Goal: Transaction & Acquisition: Purchase product/service

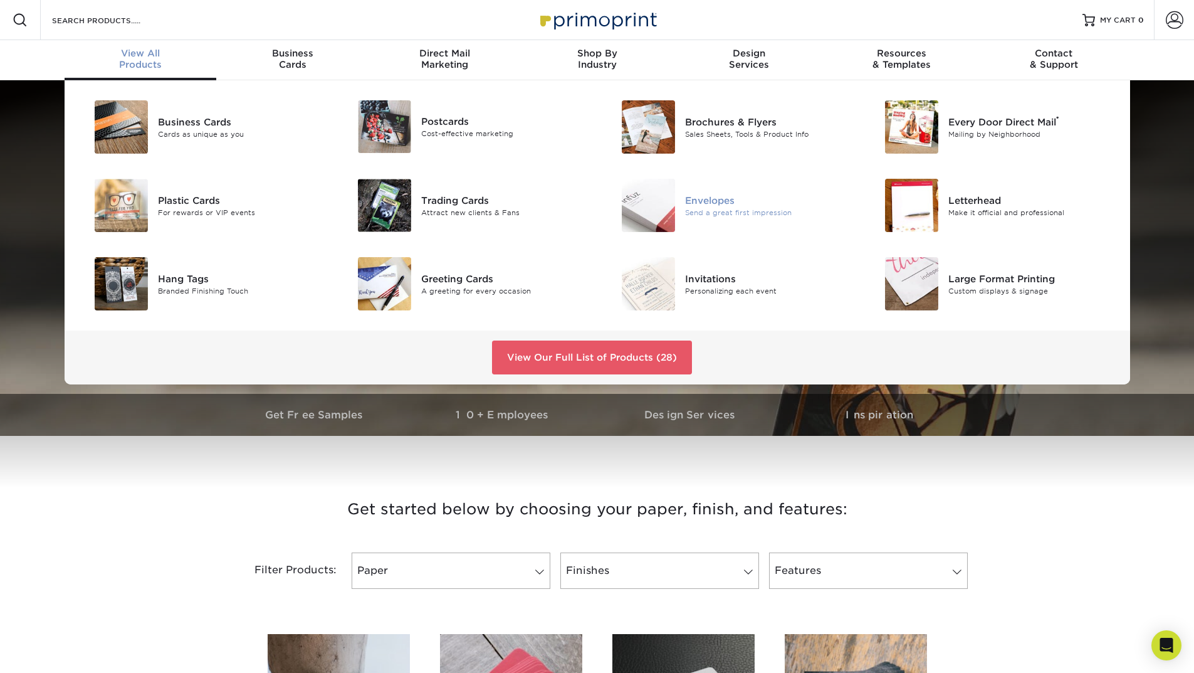
click at [734, 205] on div "Envelopes" at bounding box center [768, 200] width 166 height 14
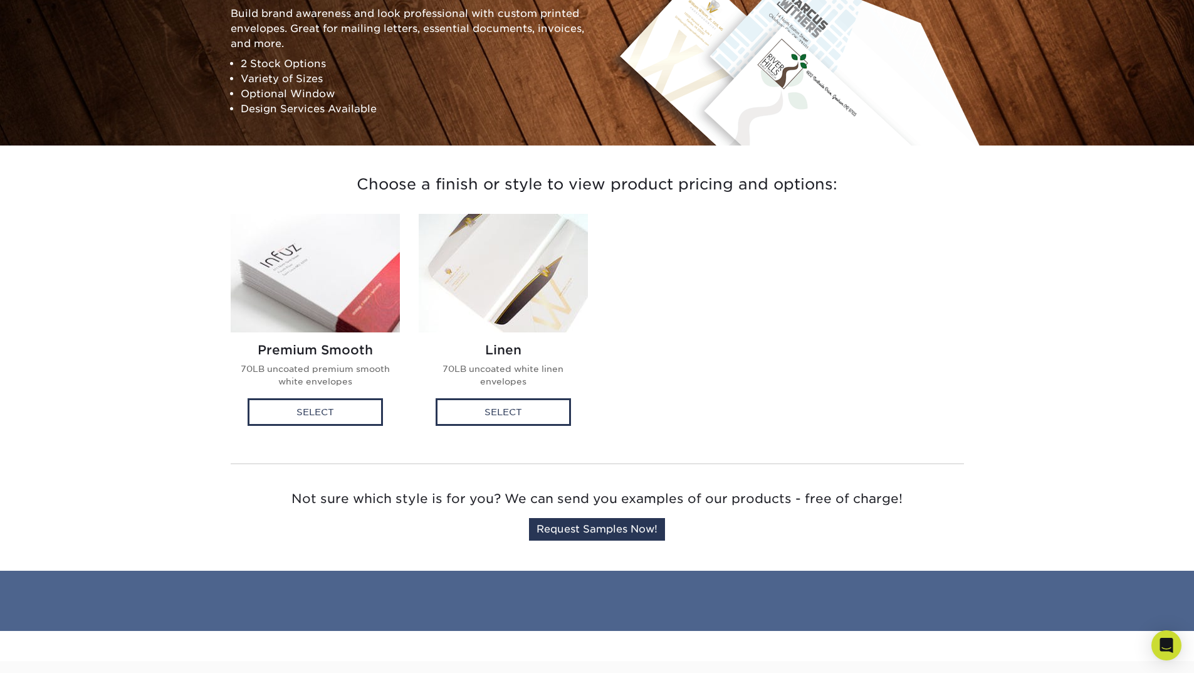
scroll to position [172, 0]
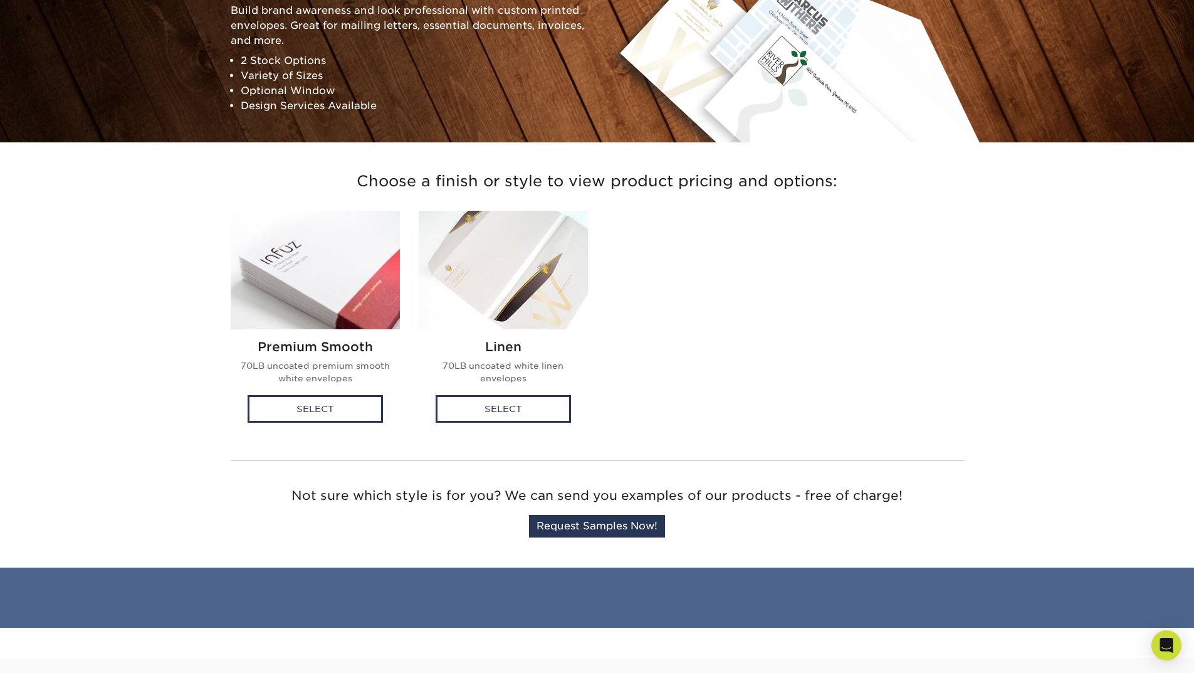
click at [325, 269] on img at bounding box center [315, 270] width 169 height 119
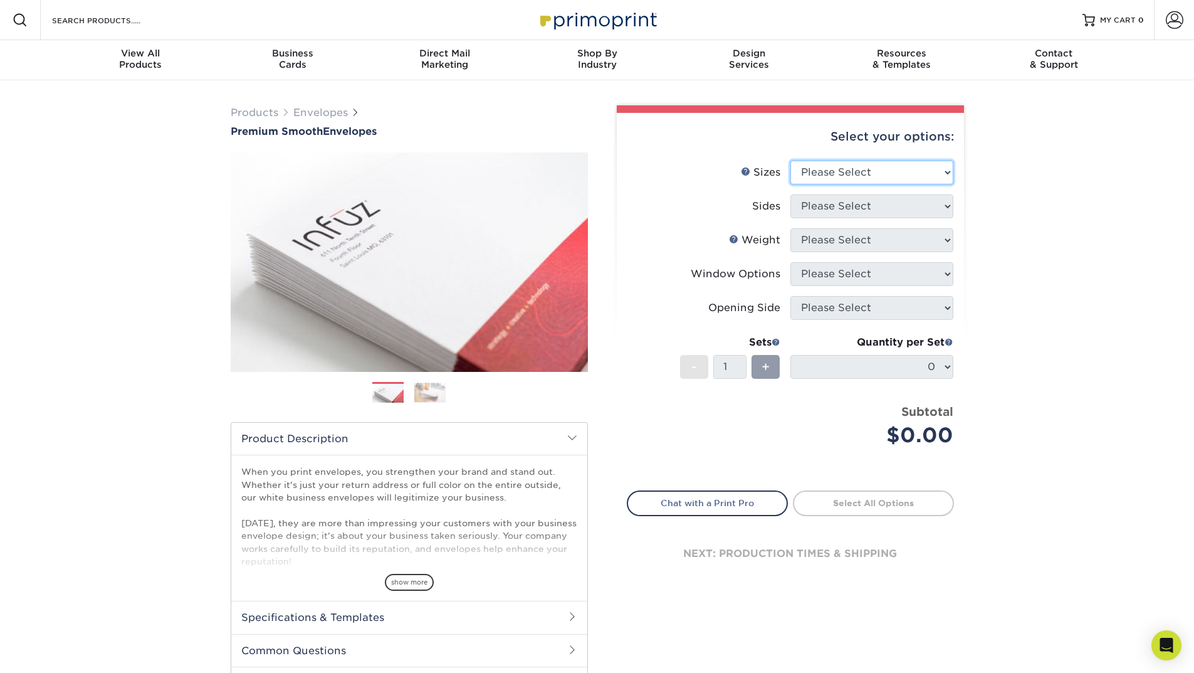
click at [930, 169] on select "Please Select 8.875" x 3.875" 4.125" x 9.5" 5.25" x 7.25" 9" x 12"" at bounding box center [872, 173] width 163 height 24
click at [683, 183] on label "Sizes Help Sizes" at bounding box center [709, 173] width 163 height 24
click at [945, 187] on li "Sizes Help Sizes Please Select 8.875" x 3.875" 4.125" x 9.5" 5.25" x 7.25" 9" x…" at bounding box center [791, 178] width 326 height 34
click at [939, 169] on select "Please Select 8.875" x 3.875" 4.125" x 9.5" 5.25" x 7.25" 9" x 12"" at bounding box center [872, 173] width 163 height 24
click at [883, 157] on div "Select your options:" at bounding box center [790, 137] width 327 height 48
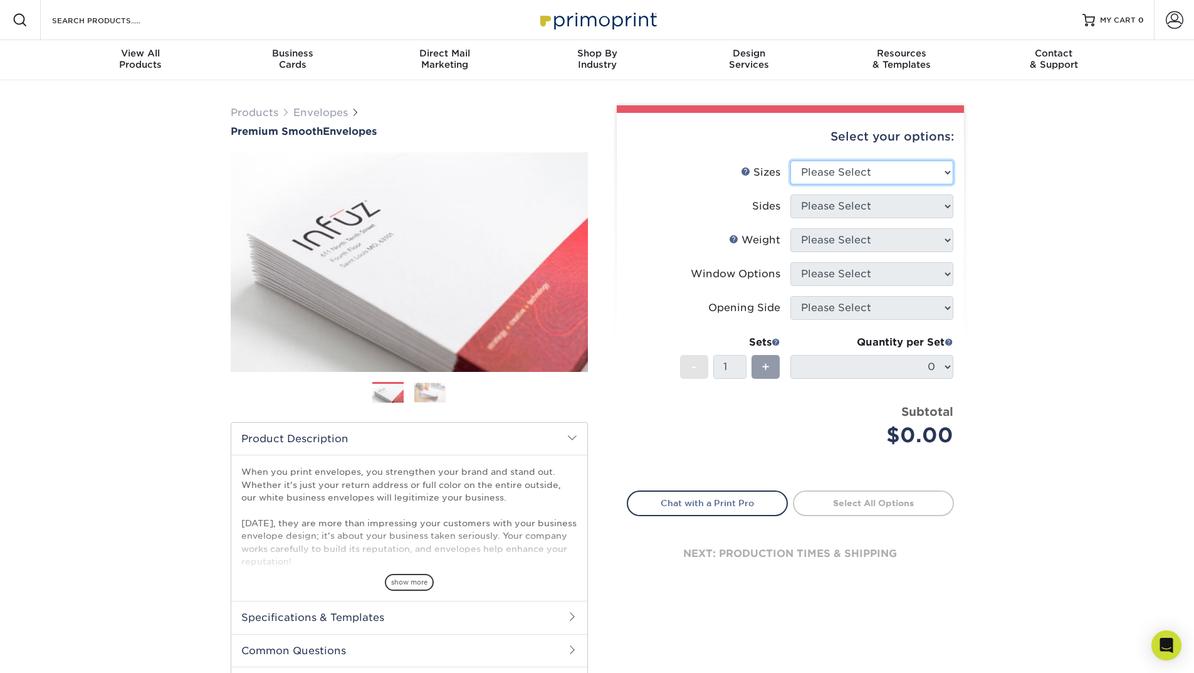
click at [883, 167] on select "Please Select 8.875" x 3.875" 4.125" x 9.5" 5.25" x 7.25" 9" x 12"" at bounding box center [872, 173] width 163 height 24
select select "4.12x9.50"
click at [791, 161] on select "Please Select 8.875" x 3.875" 4.125" x 9.5" 5.25" x 7.25" 9" x 12"" at bounding box center [872, 173] width 163 height 24
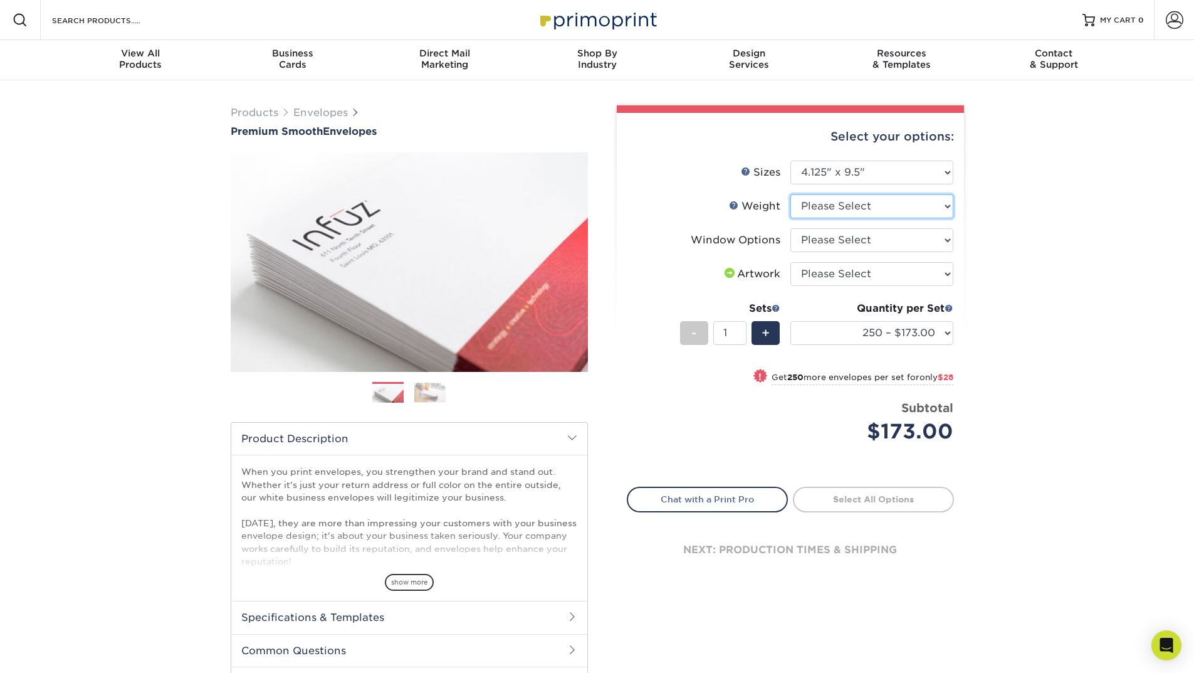
click at [833, 208] on select "Please Select 70LB" at bounding box center [872, 206] width 163 height 24
select select "70LB"
click at [791, 194] on select "Please Select 70LB" at bounding box center [872, 206] width 163 height 24
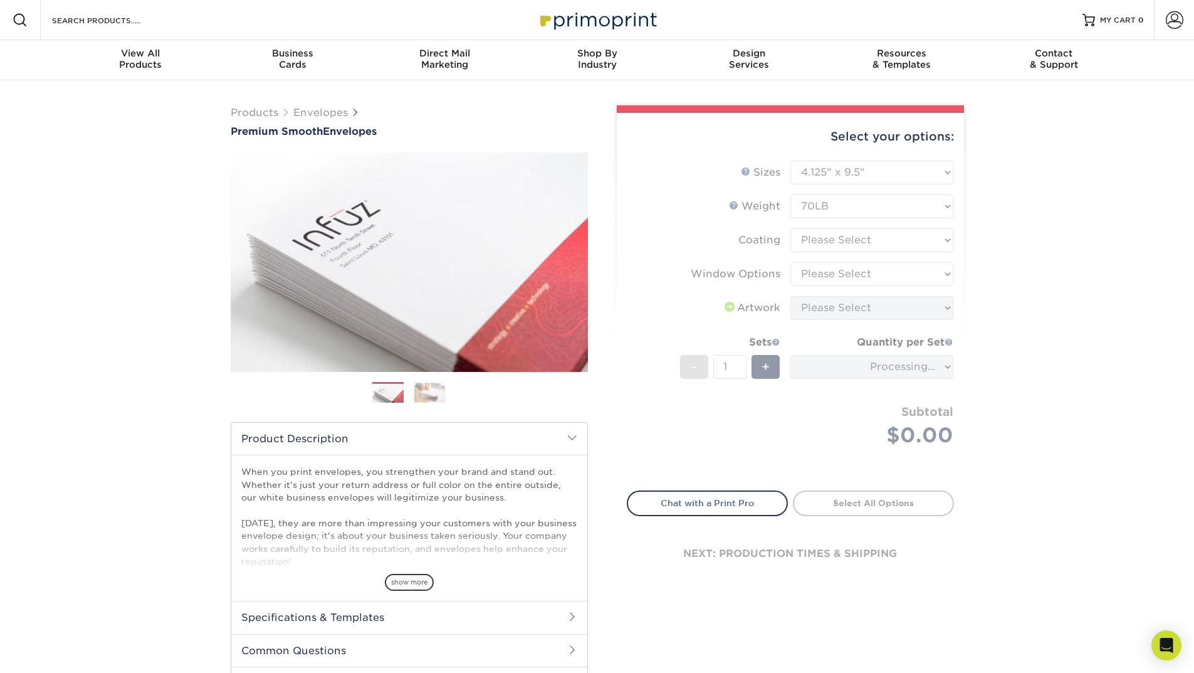
click at [844, 240] on form "Sizes Help Sizes Please Select 8.875" x 3.875" 4.125" x 9.5" 5.25" x 7.25" 9" x…" at bounding box center [790, 318] width 327 height 315
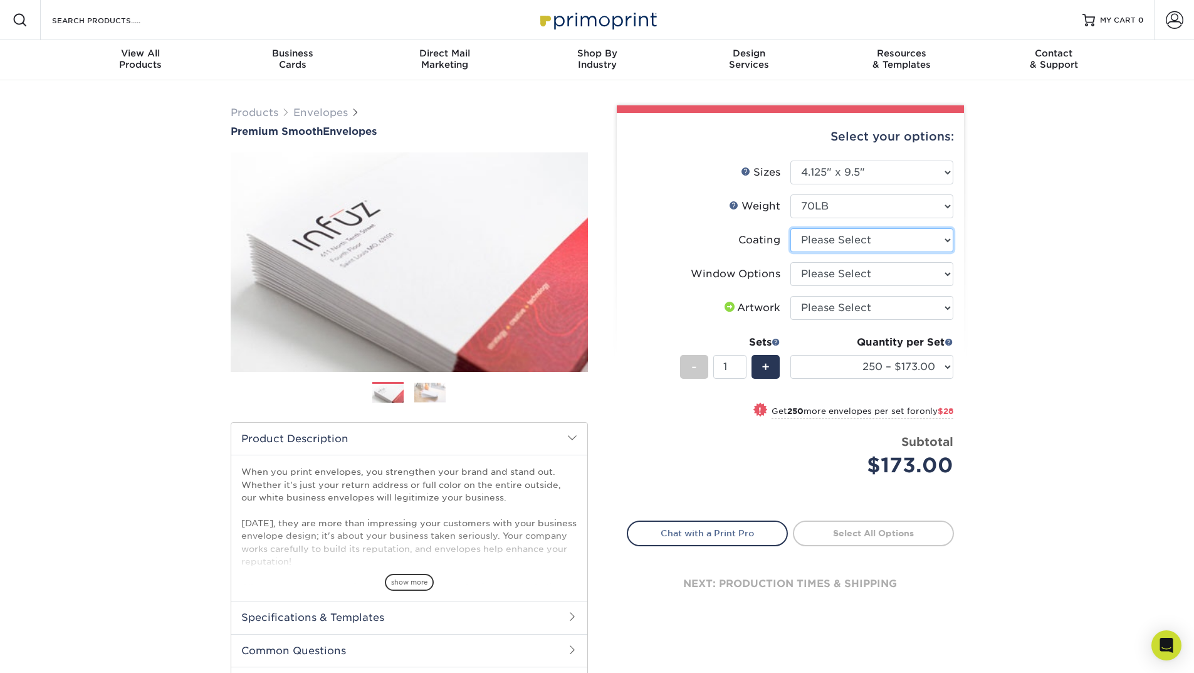
click at [885, 246] on select at bounding box center [872, 240] width 163 height 24
select select "3e7618de-abca-4bda-9f97-8b9129e913d8"
click at [791, 228] on select at bounding box center [872, 240] width 163 height 24
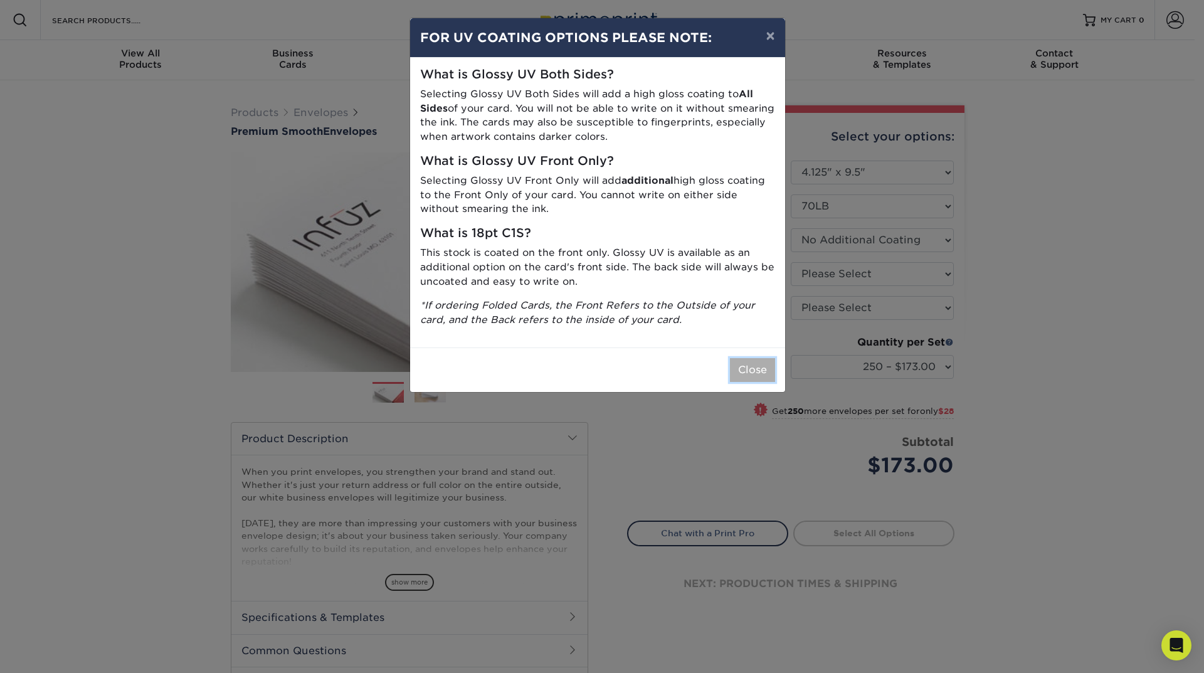
click at [754, 366] on button "Close" at bounding box center [752, 370] width 45 height 24
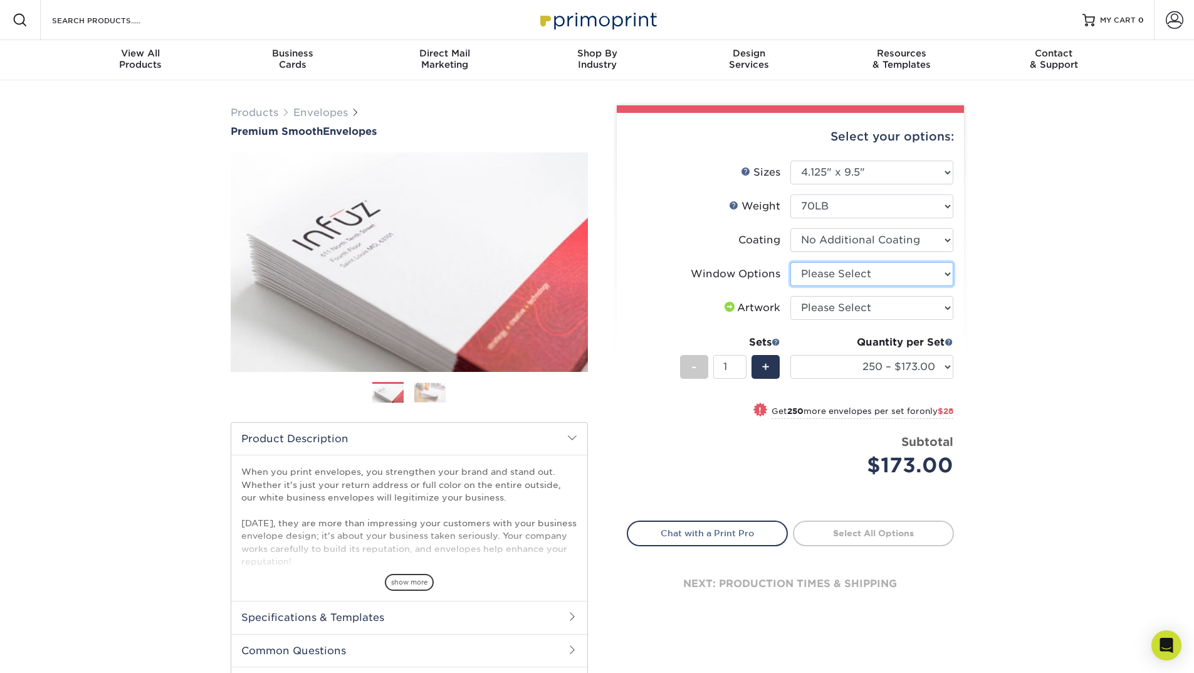
click at [917, 276] on select "Please Select No Window Window (Left Side)" at bounding box center [872, 274] width 163 height 24
select select "1f9e9f9f-4237-4243-ba79-49052844f6e6"
click at [791, 262] on select "Please Select No Window Window (Left Side)" at bounding box center [872, 274] width 163 height 24
click at [846, 292] on li "Window Options Please Select No Window Window (Left Side)" at bounding box center [791, 279] width 326 height 34
click at [853, 304] on select "Please Select I will upload files I need a design - $50" at bounding box center [872, 308] width 163 height 24
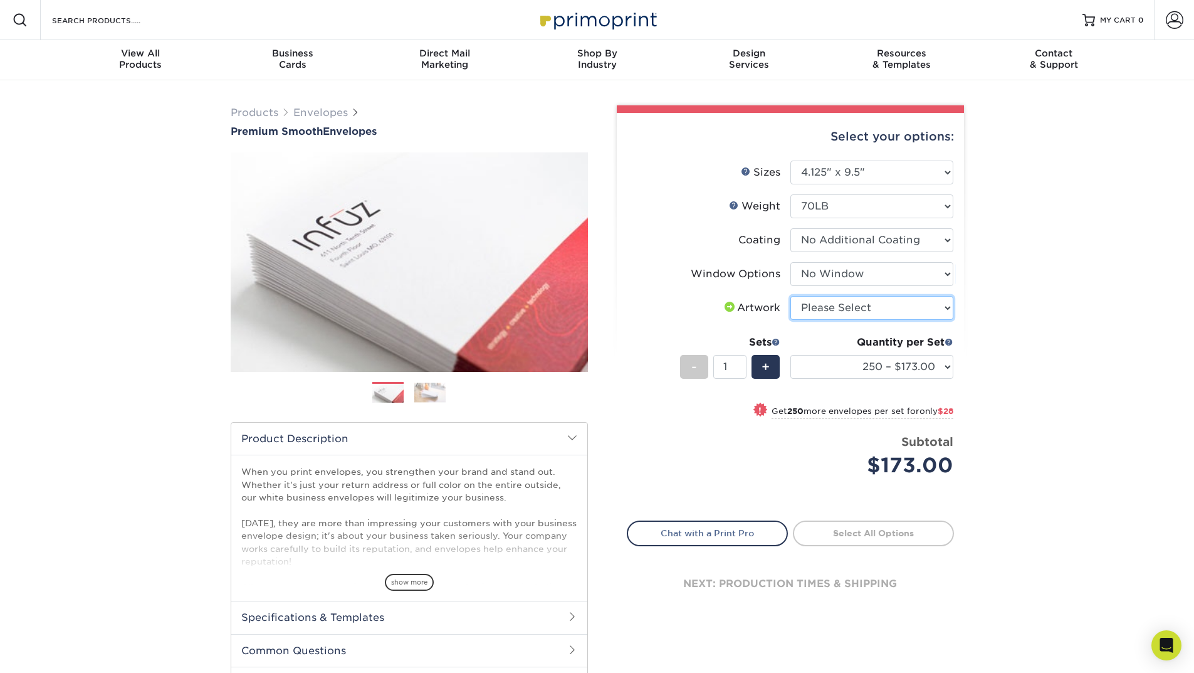
select select "upload"
click at [791, 296] on select "Please Select I will upload files I need a design - $50" at bounding box center [872, 308] width 163 height 24
drag, startPoint x: 1080, startPoint y: 324, endPoint x: 1072, endPoint y: 323, distance: 8.9
click at [1077, 326] on div "Products Envelopes Premium Smooth Envelopes Previous Next / /" at bounding box center [597, 415] width 1194 height 670
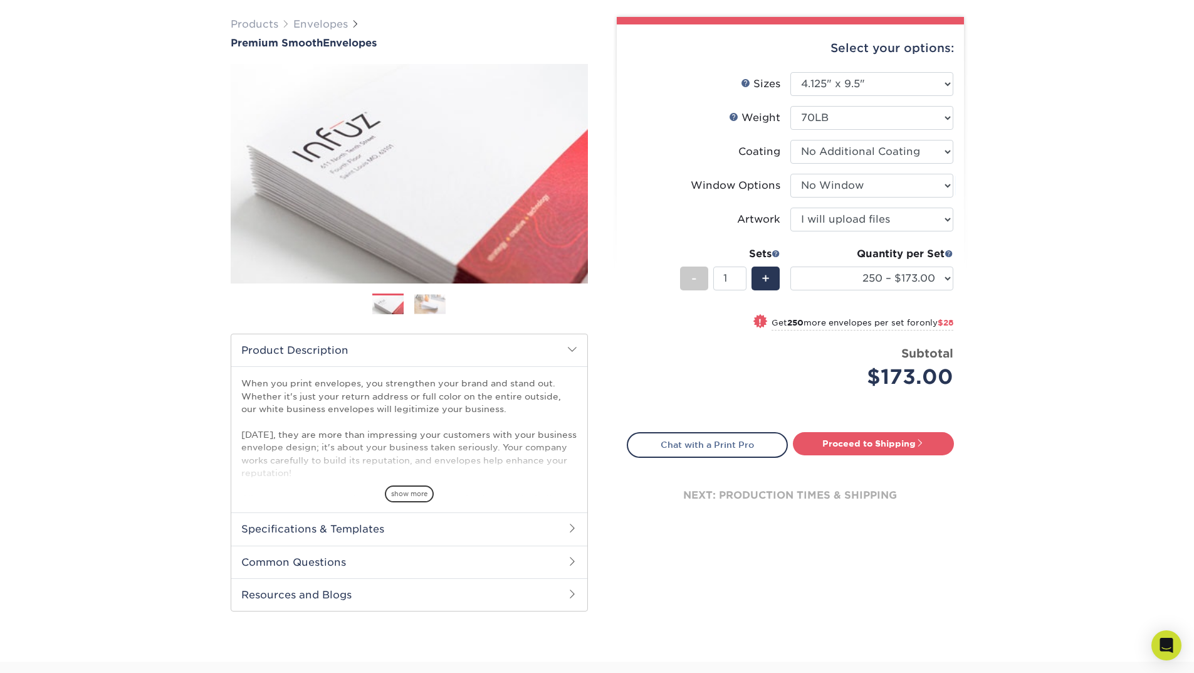
scroll to position [94, 0]
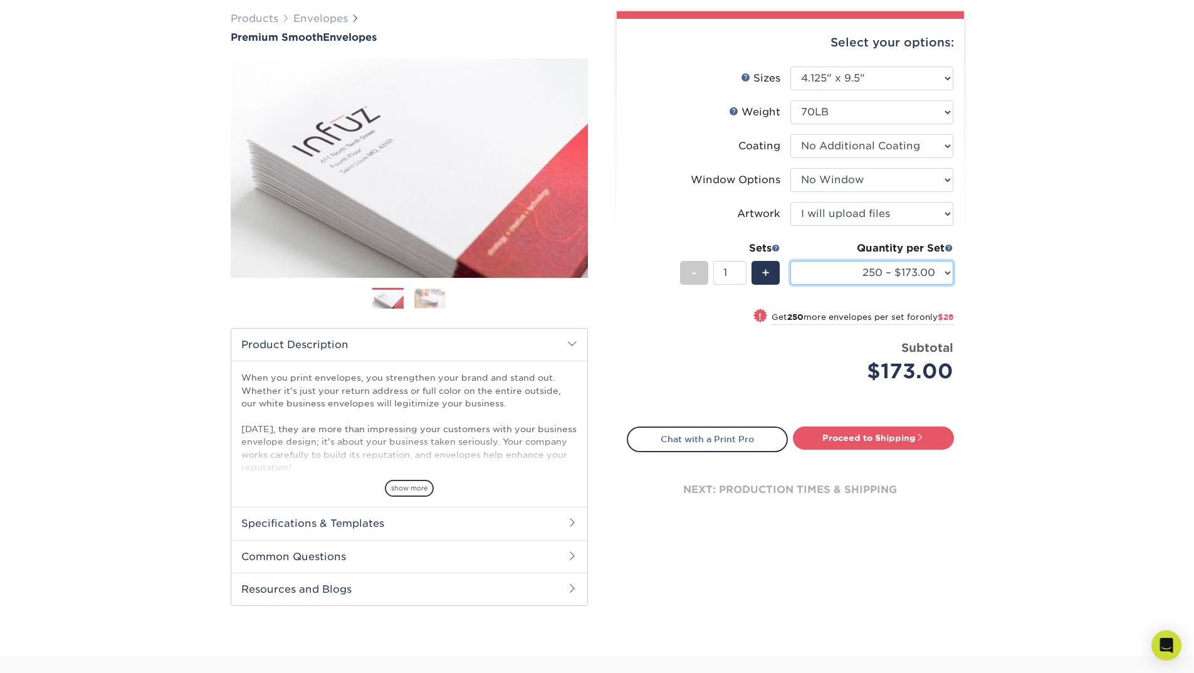
click at [922, 268] on select "250 – $173.00 500 – $201.00 1000 – $251.00 2500 – $388.00 5000 – $566.00 10000 …" at bounding box center [872, 273] width 163 height 24
drag, startPoint x: 1086, startPoint y: 268, endPoint x: 1075, endPoint y: 261, distance: 12.4
click at [1082, 270] on div "Products Envelopes Premium Smooth Envelopes Previous Next / /" at bounding box center [597, 321] width 1194 height 670
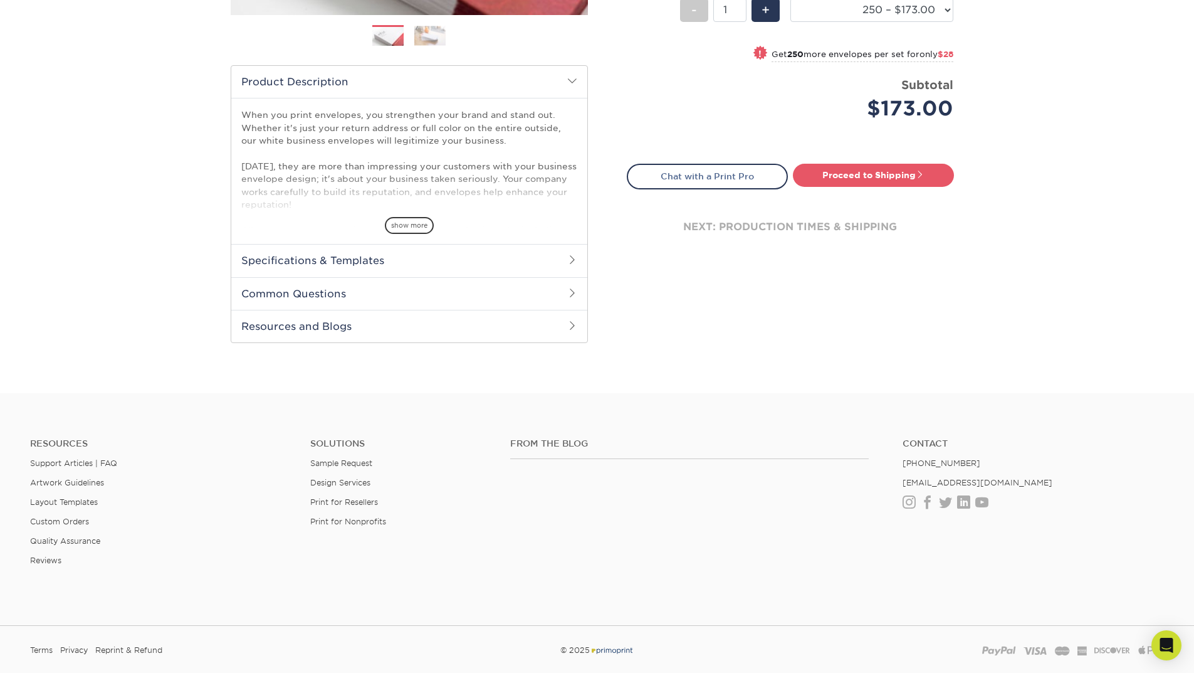
scroll to position [361, 0]
